Goal: Information Seeking & Learning: Compare options

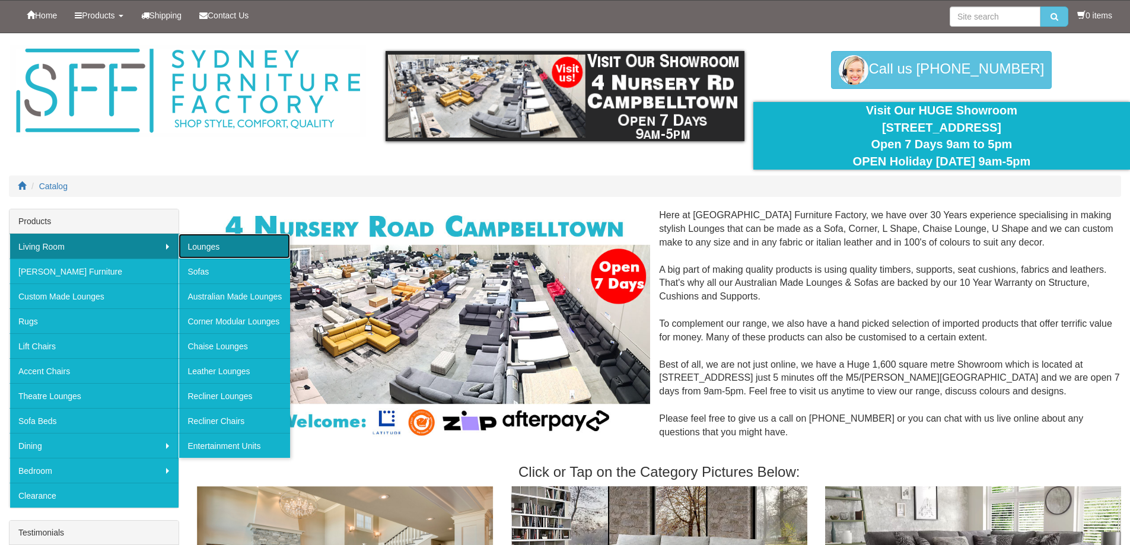
click at [232, 244] on link "Lounges" at bounding box center [235, 246] width 112 height 25
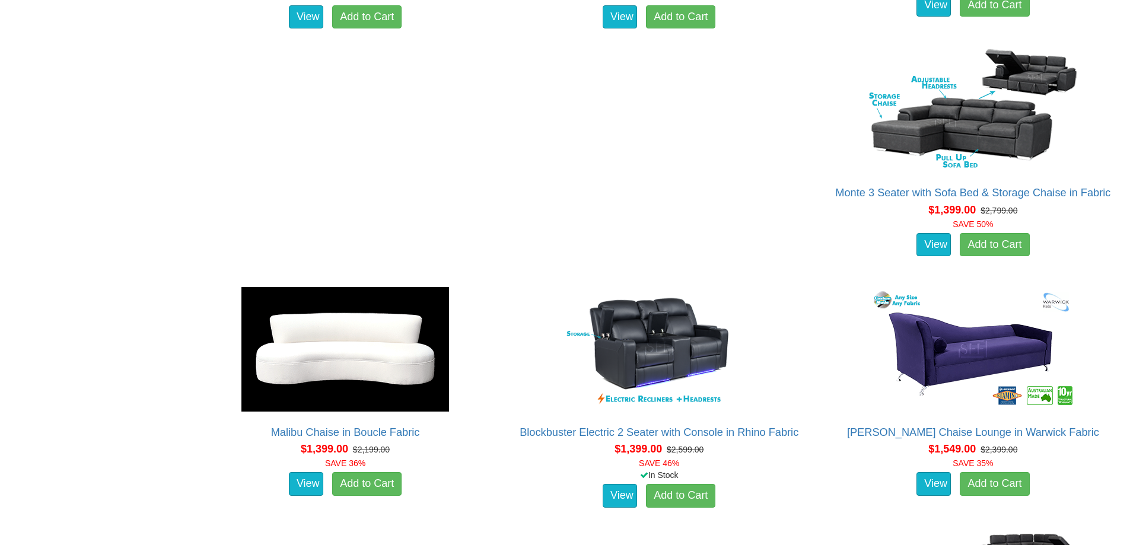
scroll to position [949, 0]
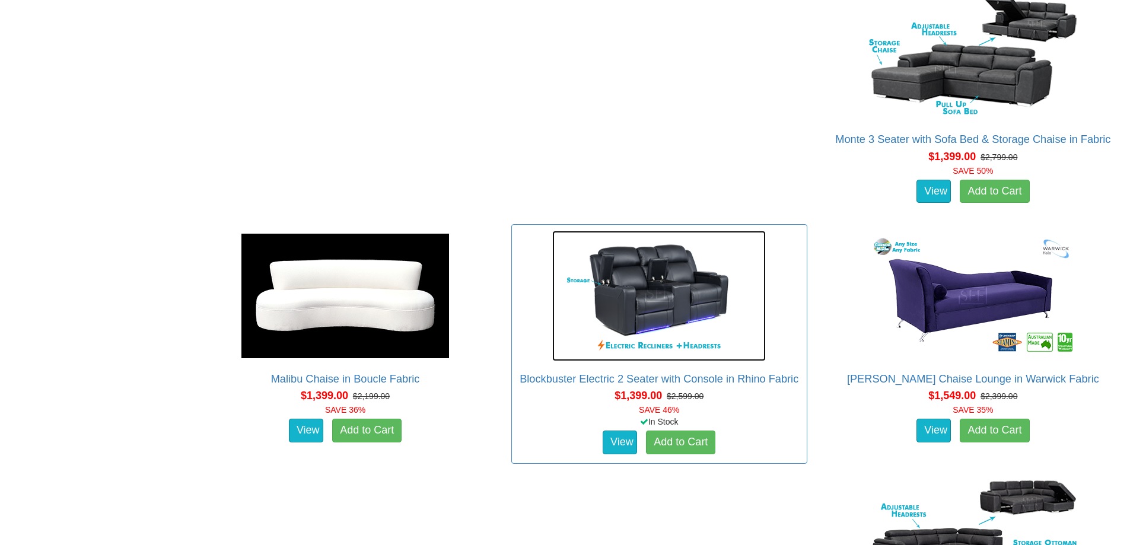
click at [674, 305] on img at bounding box center [659, 296] width 214 height 131
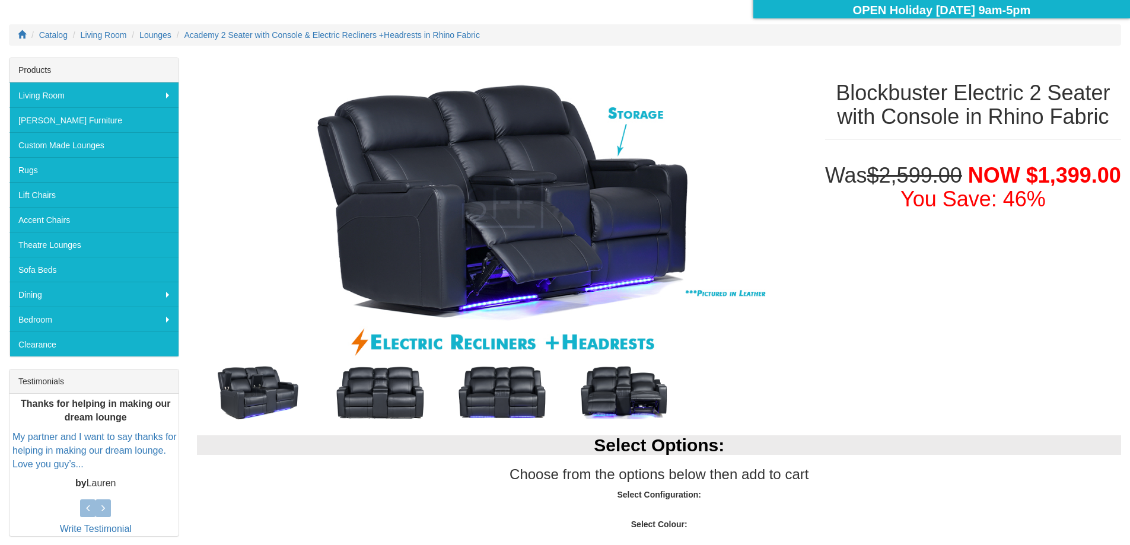
scroll to position [237, 0]
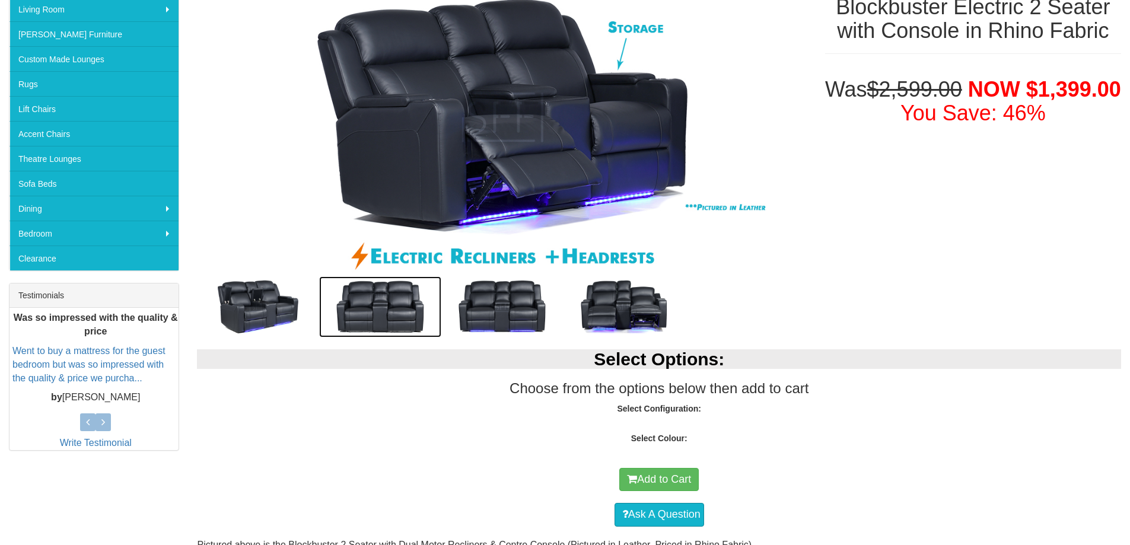
click at [387, 309] on img at bounding box center [380, 306] width 122 height 61
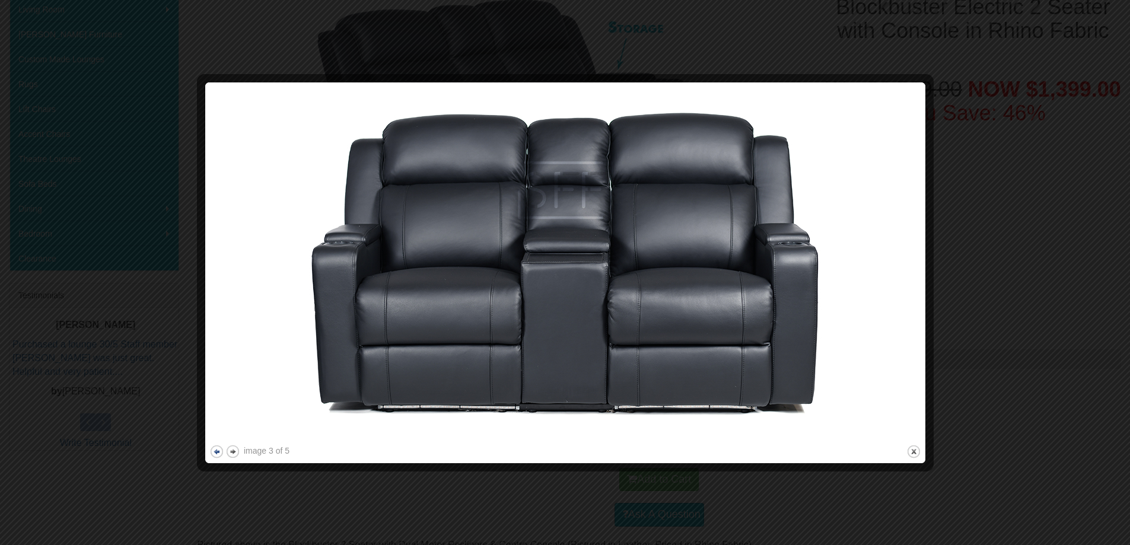
click at [218, 451] on button "previous" at bounding box center [216, 451] width 15 height 15
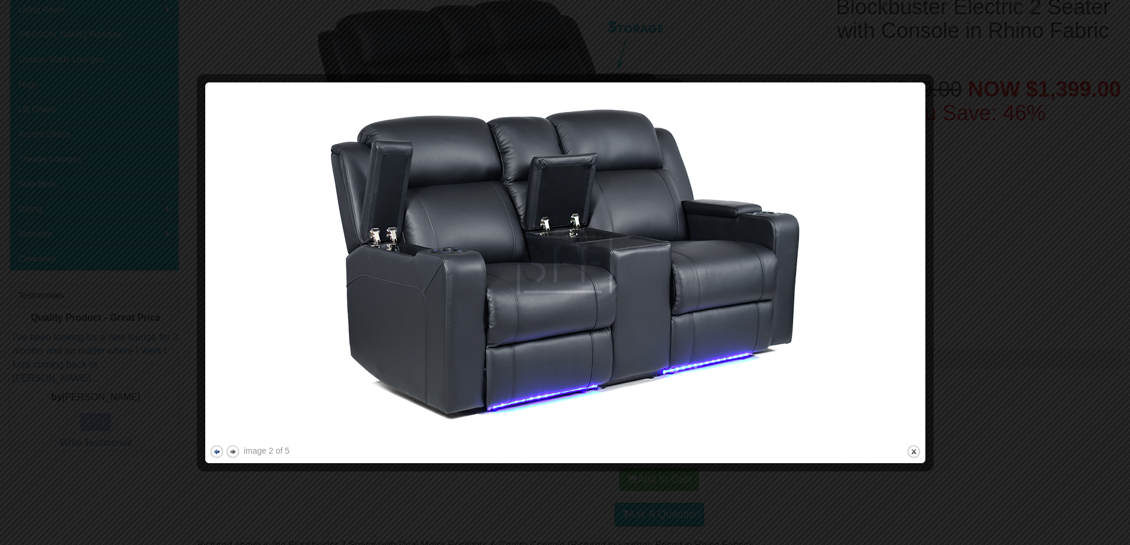
click at [215, 451] on button "previous" at bounding box center [216, 451] width 15 height 15
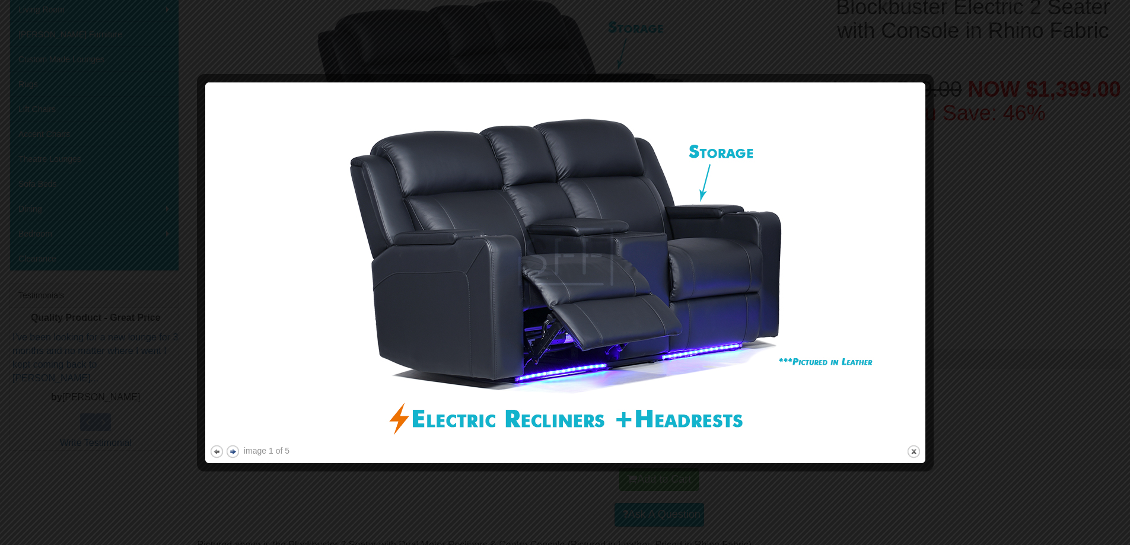
click at [233, 452] on button "next" at bounding box center [232, 451] width 15 height 15
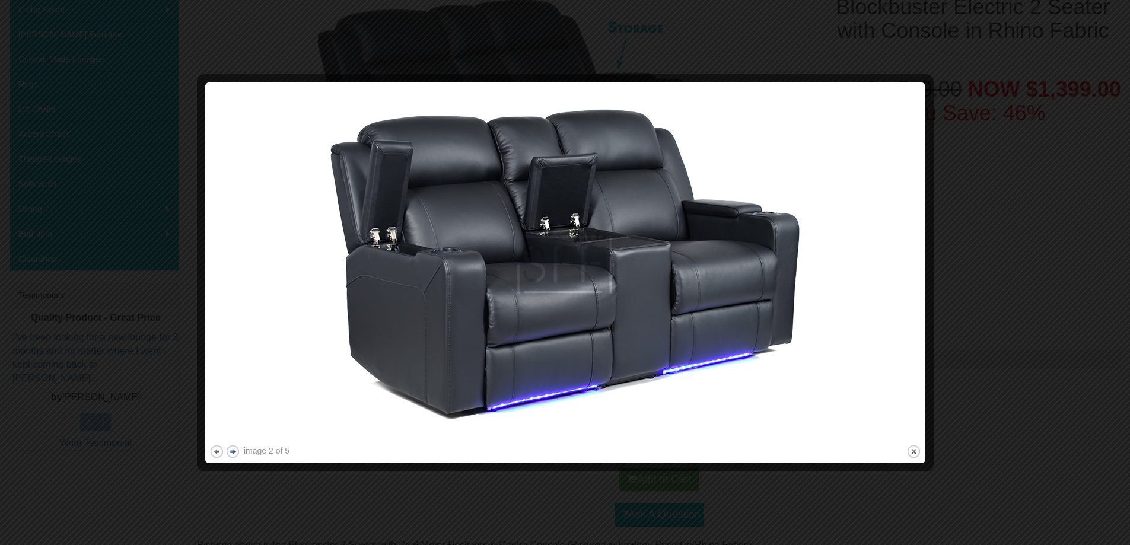
click at [233, 452] on button "next" at bounding box center [232, 451] width 15 height 15
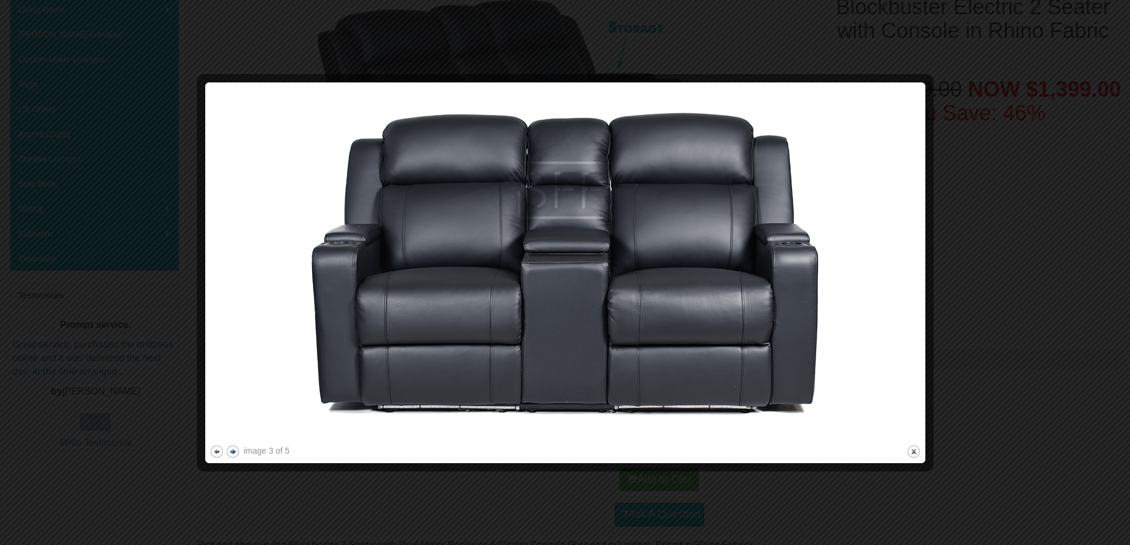
click at [233, 452] on button "next" at bounding box center [232, 451] width 15 height 15
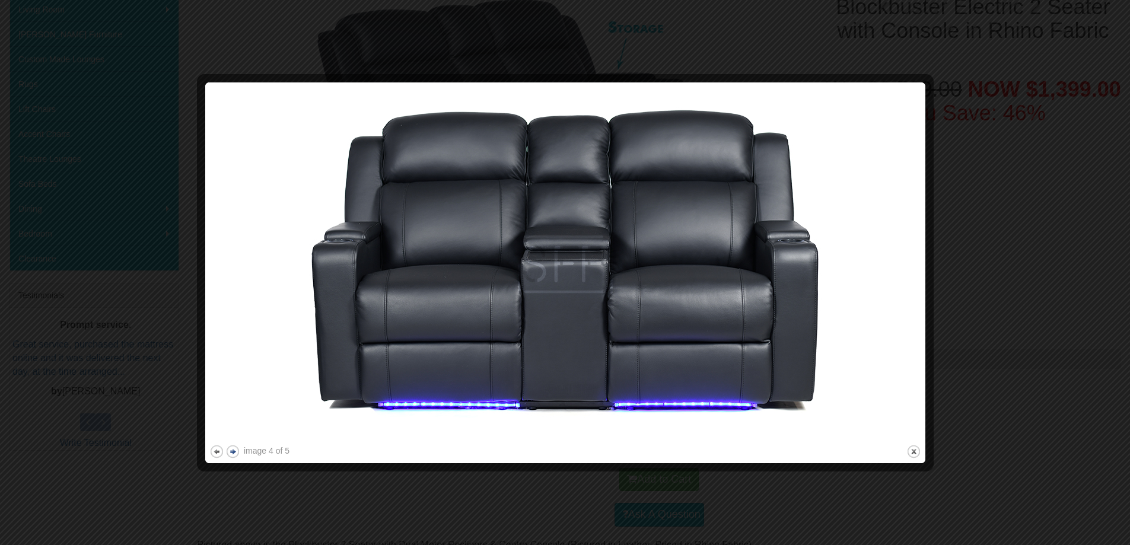
click at [233, 452] on button "next" at bounding box center [232, 451] width 15 height 15
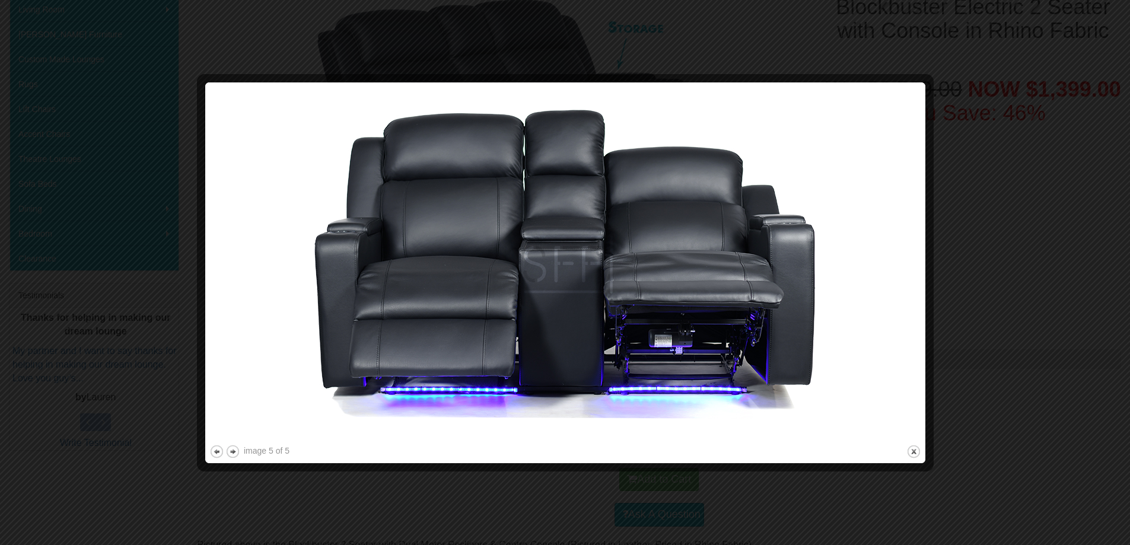
drag, startPoint x: 915, startPoint y: 450, endPoint x: 927, endPoint y: 434, distance: 20.4
click at [913, 447] on button "close" at bounding box center [913, 451] width 15 height 15
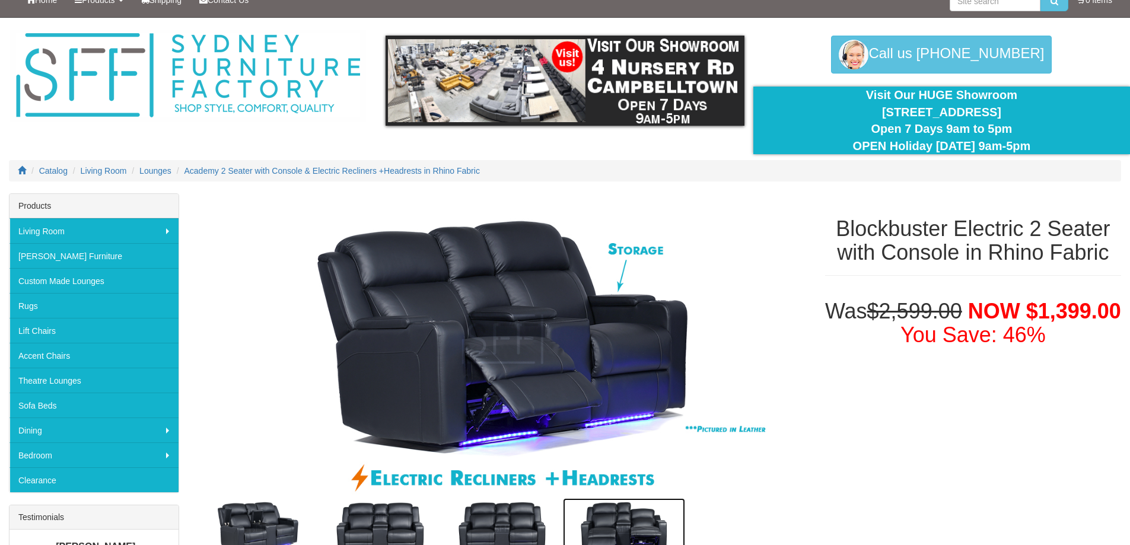
scroll to position [0, 0]
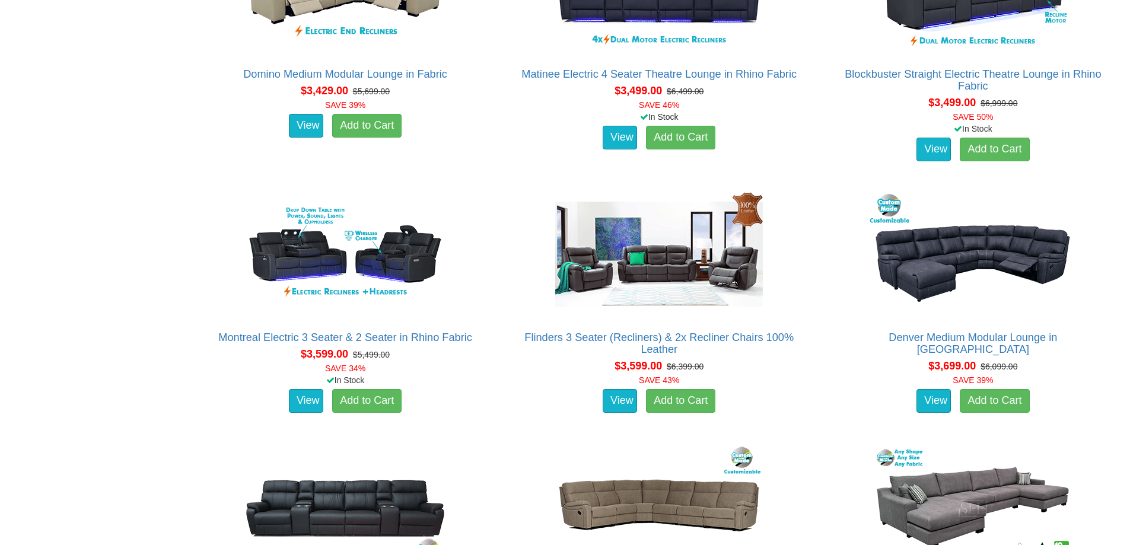
scroll to position [7398, 0]
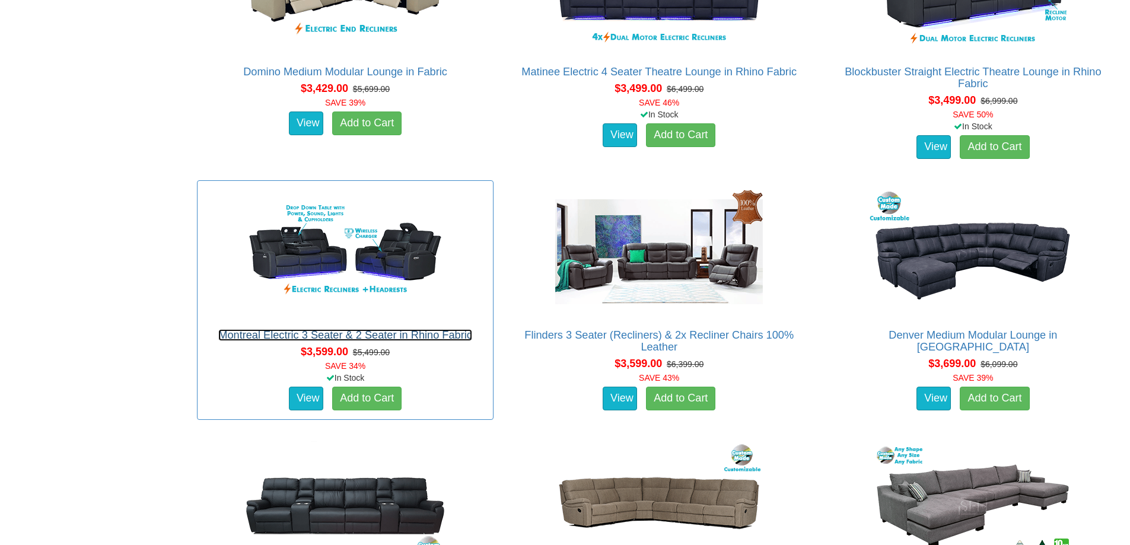
click at [472, 329] on link "Montreal Electric 3 Seater & 2 Seater in Rhino Fabric" at bounding box center [345, 335] width 254 height 12
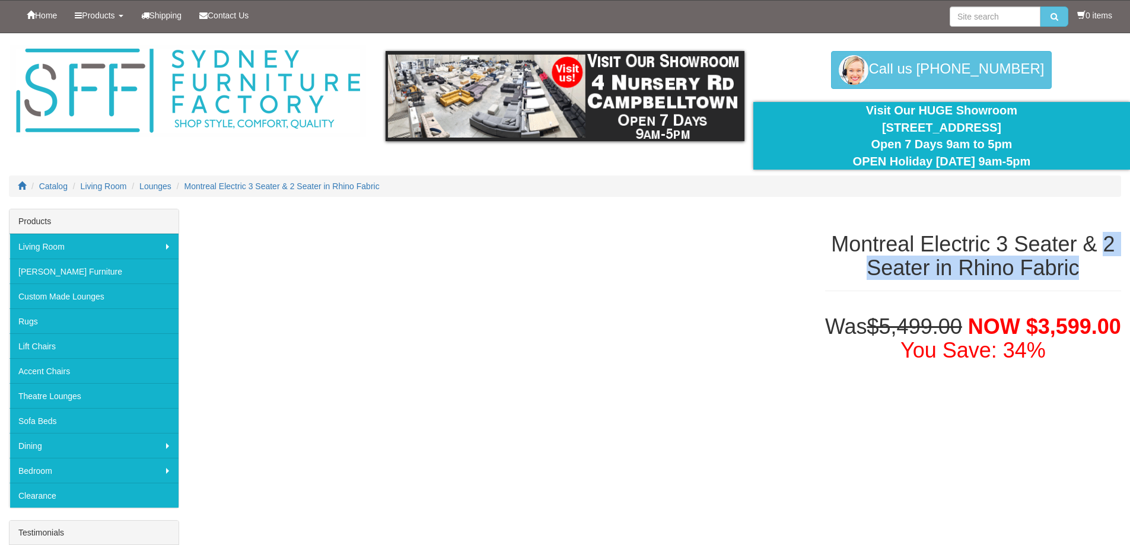
drag, startPoint x: 1104, startPoint y: 241, endPoint x: 1119, endPoint y: 273, distance: 35.0
click at [1119, 273] on h1 "Montreal Electric 3 Seater & 2 Seater in Rhino Fabric" at bounding box center [973, 256] width 296 height 47
